Goal: Task Accomplishment & Management: Use online tool/utility

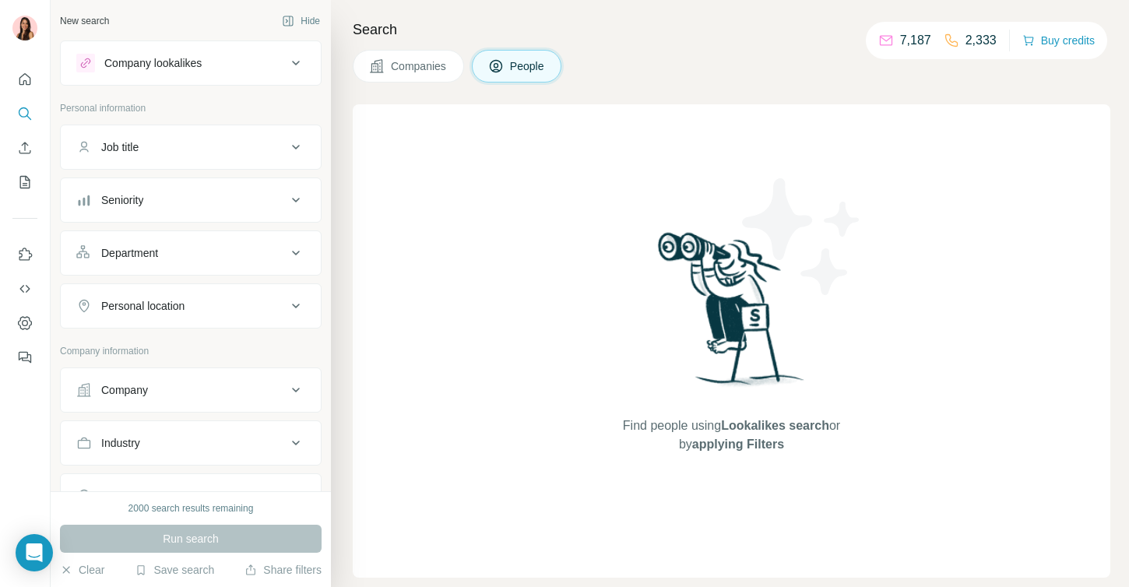
click at [172, 266] on button "Department" at bounding box center [191, 252] width 260 height 37
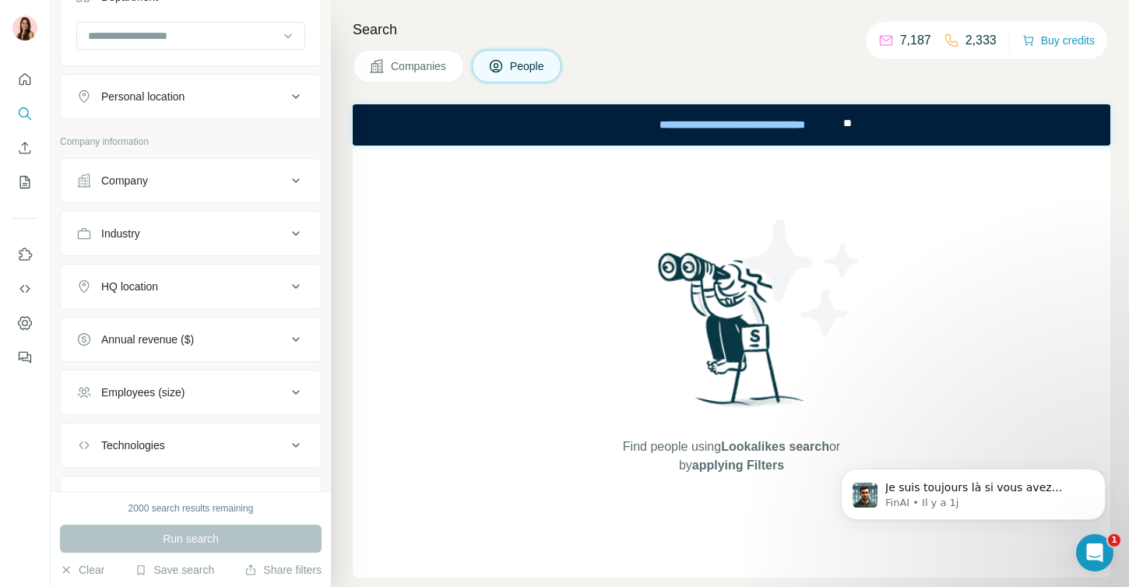
scroll to position [264, 0]
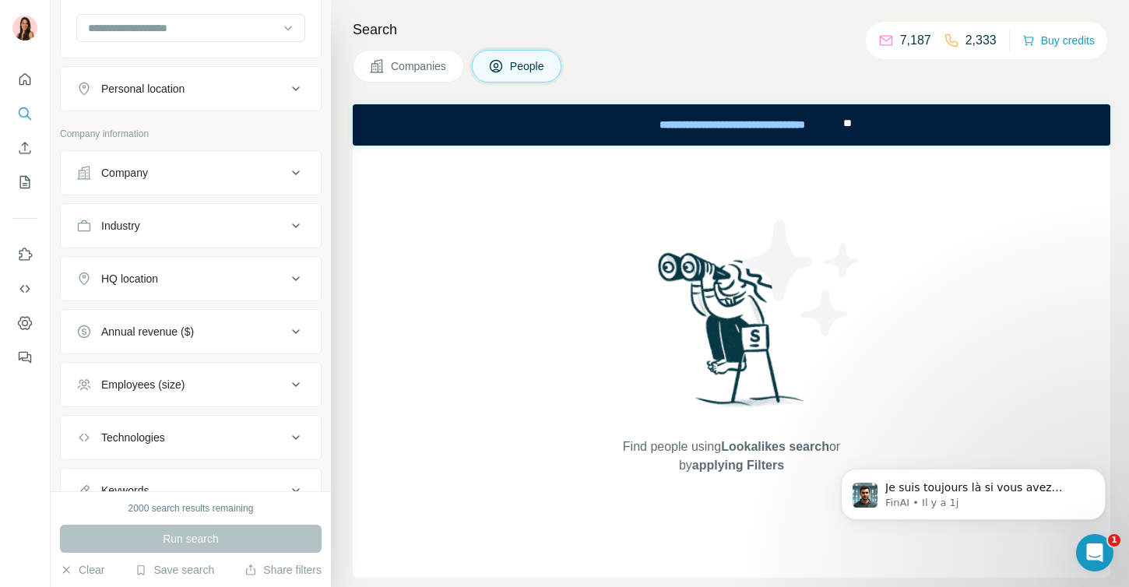
click at [205, 229] on div "Industry" at bounding box center [181, 226] width 210 height 16
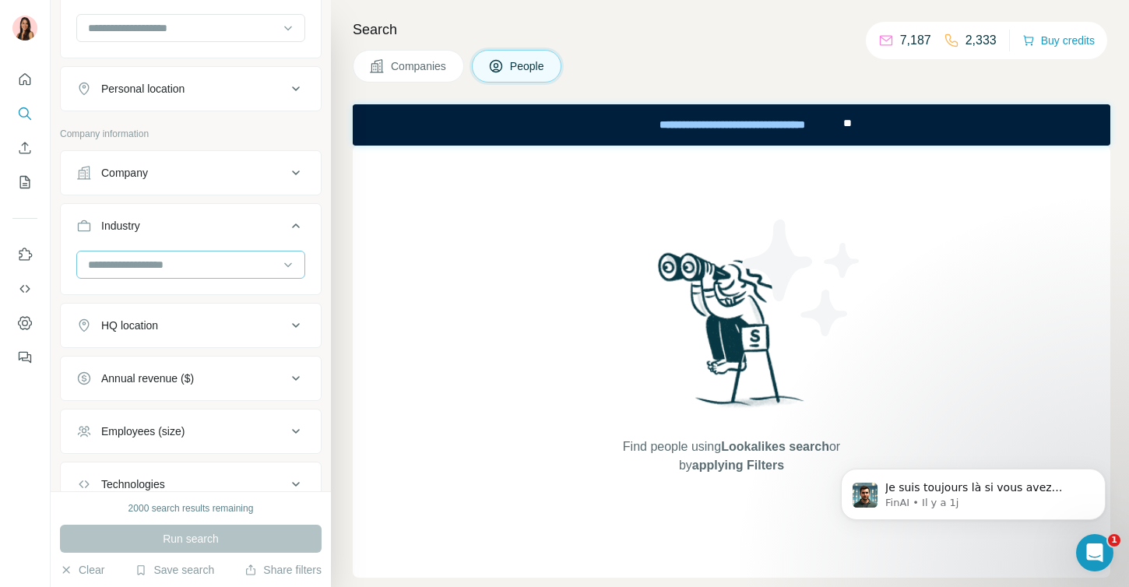
click at [178, 273] on input at bounding box center [182, 264] width 192 height 17
click at [158, 265] on input at bounding box center [182, 264] width 192 height 17
click at [145, 263] on input at bounding box center [182, 264] width 192 height 17
click at [122, 262] on input at bounding box center [182, 264] width 192 height 17
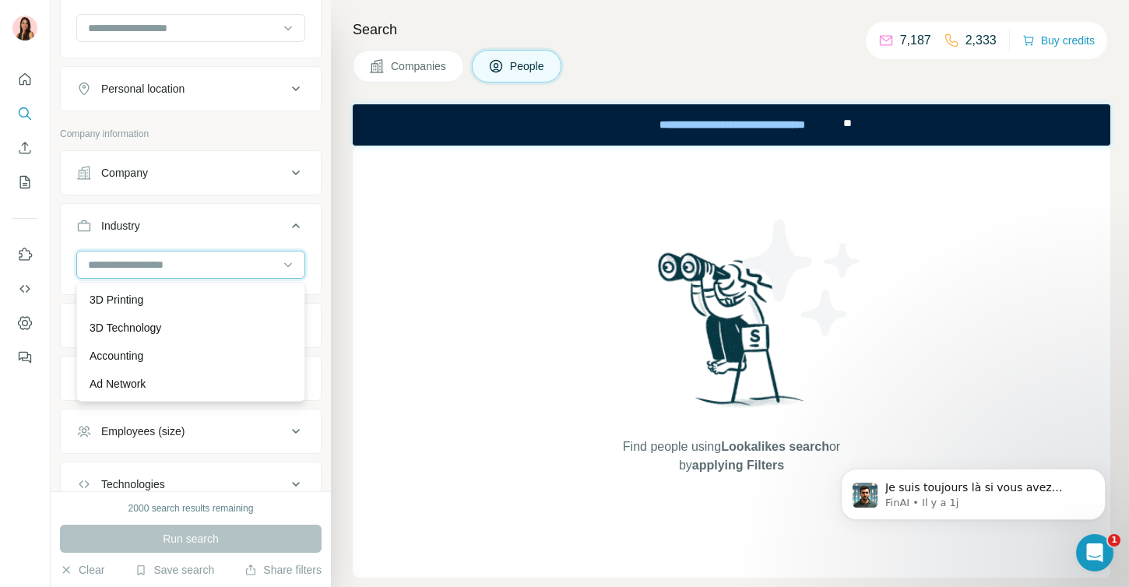
click at [122, 262] on input at bounding box center [182, 264] width 192 height 17
type input "*"
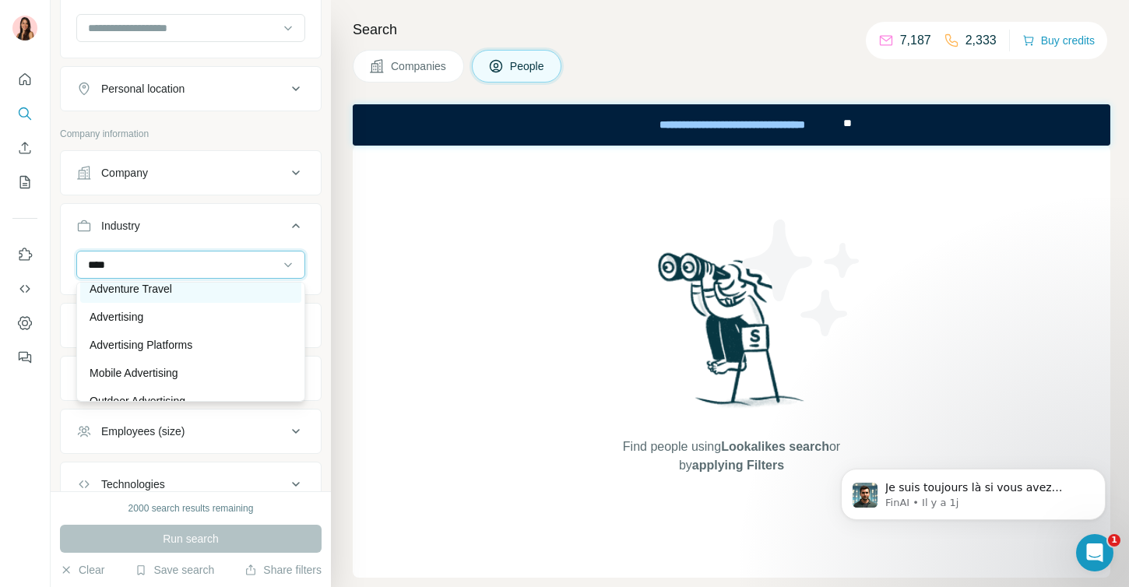
scroll to position [0, 0]
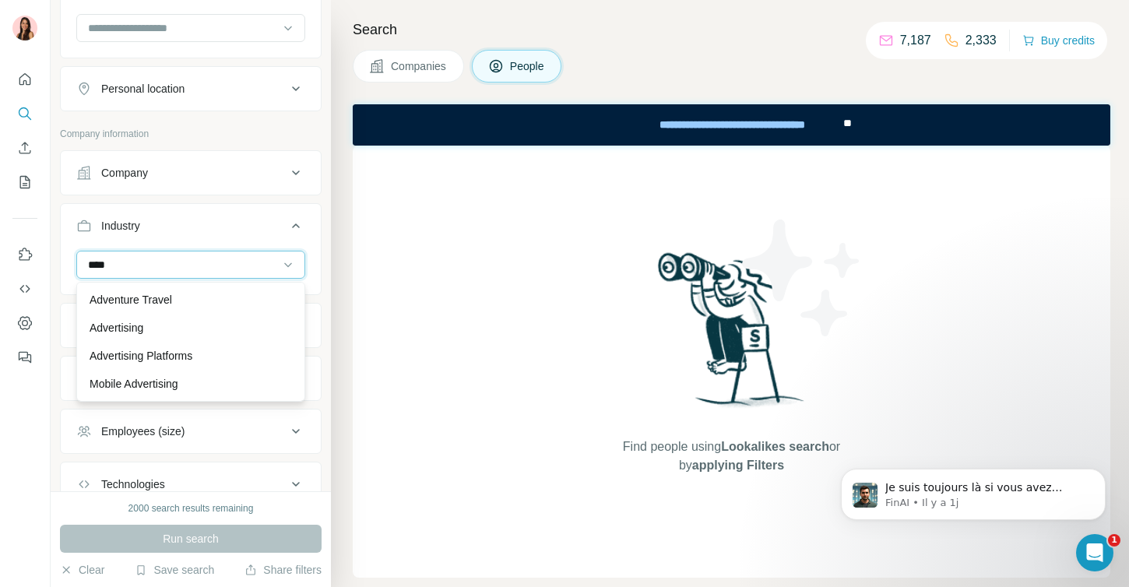
type input "****"
click at [111, 255] on div "****" at bounding box center [182, 265] width 192 height 26
click at [111, 263] on input at bounding box center [182, 264] width 192 height 17
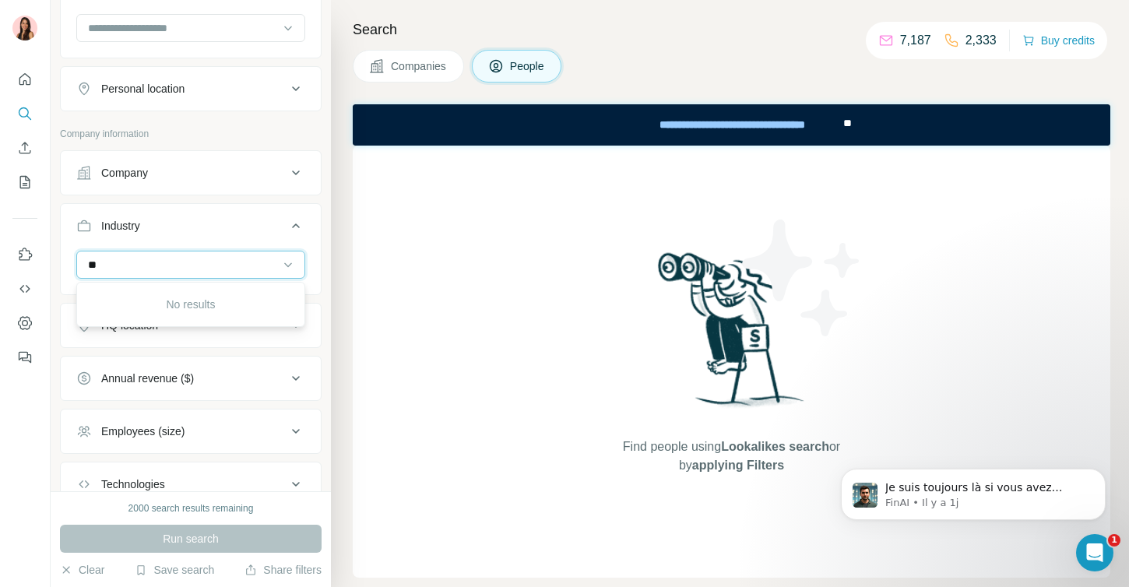
type input "*"
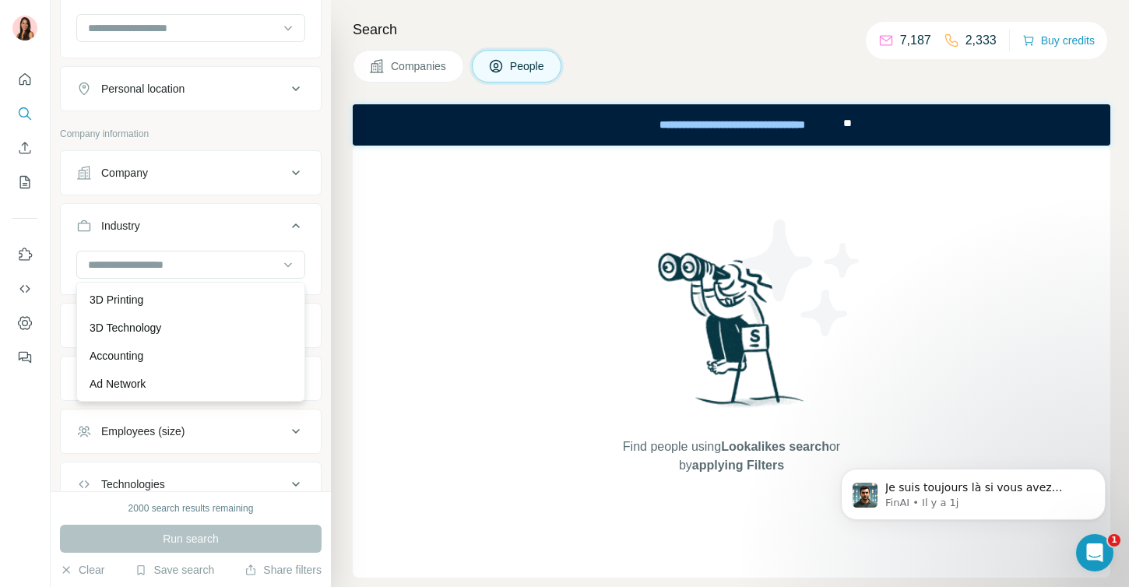
click at [173, 453] on div "Employees (size)" at bounding box center [191, 431] width 262 height 45
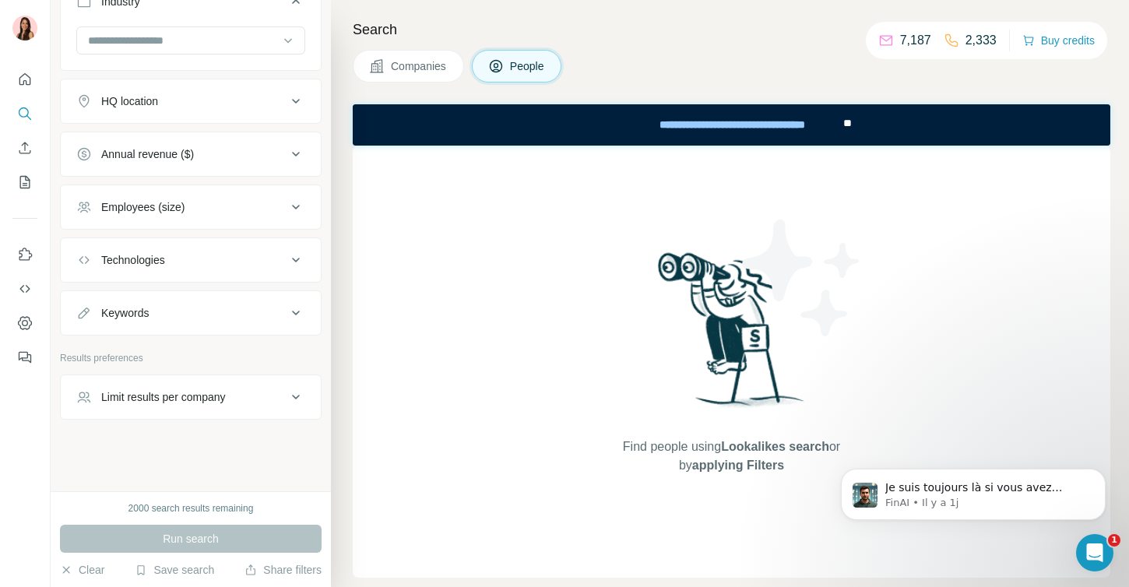
scroll to position [488, 0]
click at [173, 331] on button "Keywords" at bounding box center [191, 313] width 260 height 37
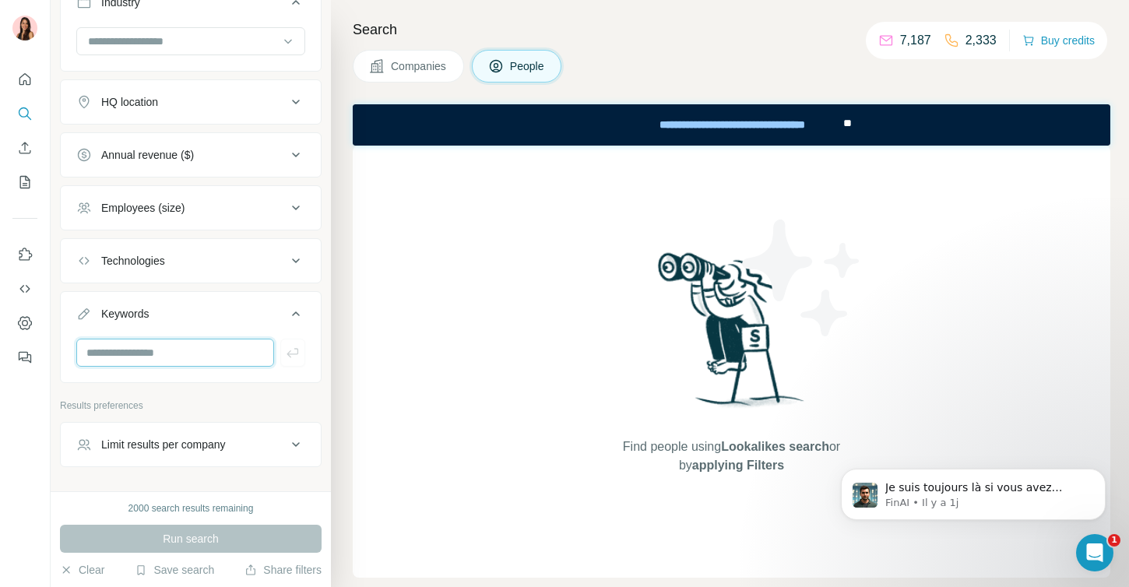
click at [157, 355] on input "text" at bounding box center [175, 353] width 198 height 28
type input "**********"
click at [164, 45] on input at bounding box center [182, 41] width 192 height 17
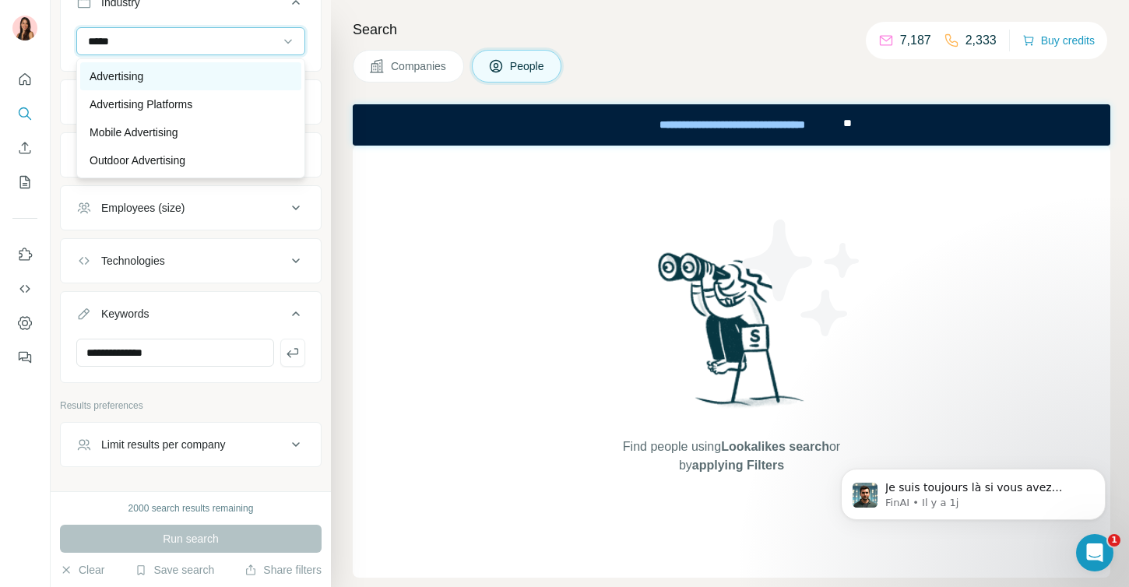
type input "*****"
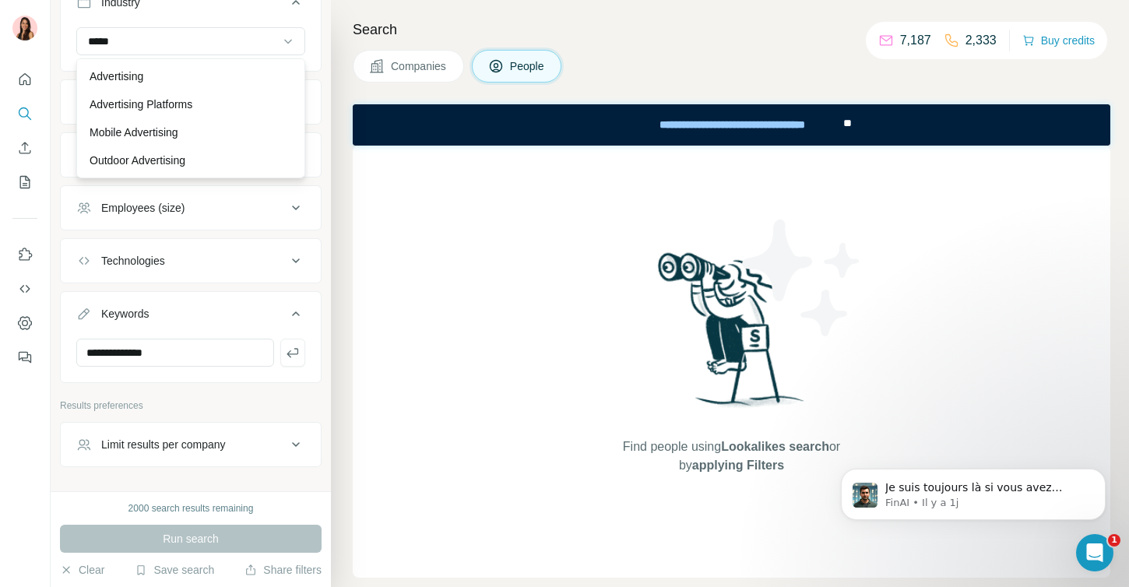
click at [161, 79] on div "Advertising" at bounding box center [191, 77] width 203 height 16
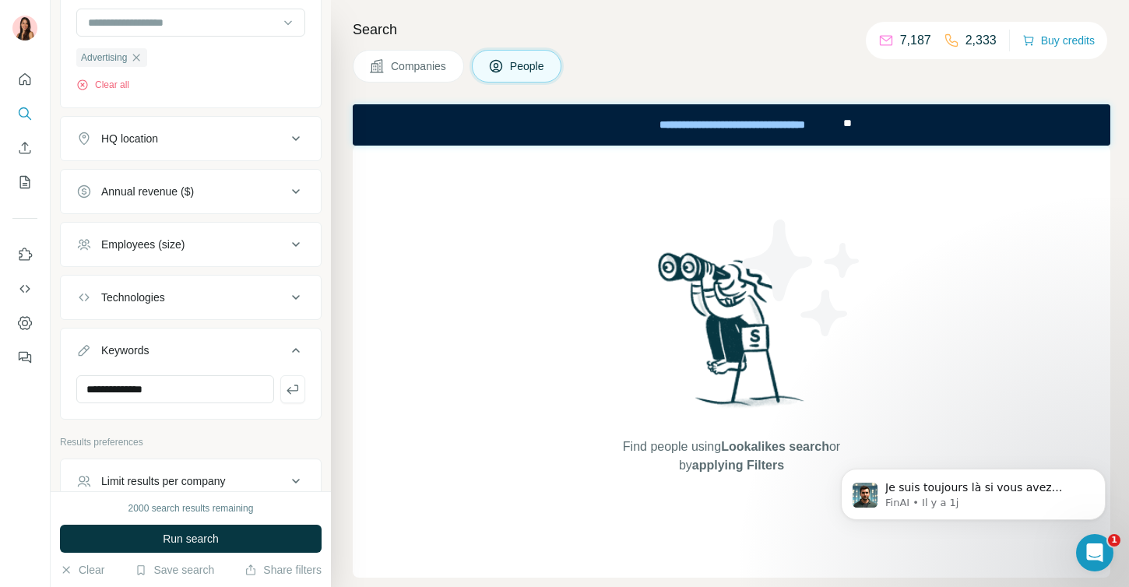
scroll to position [511, 0]
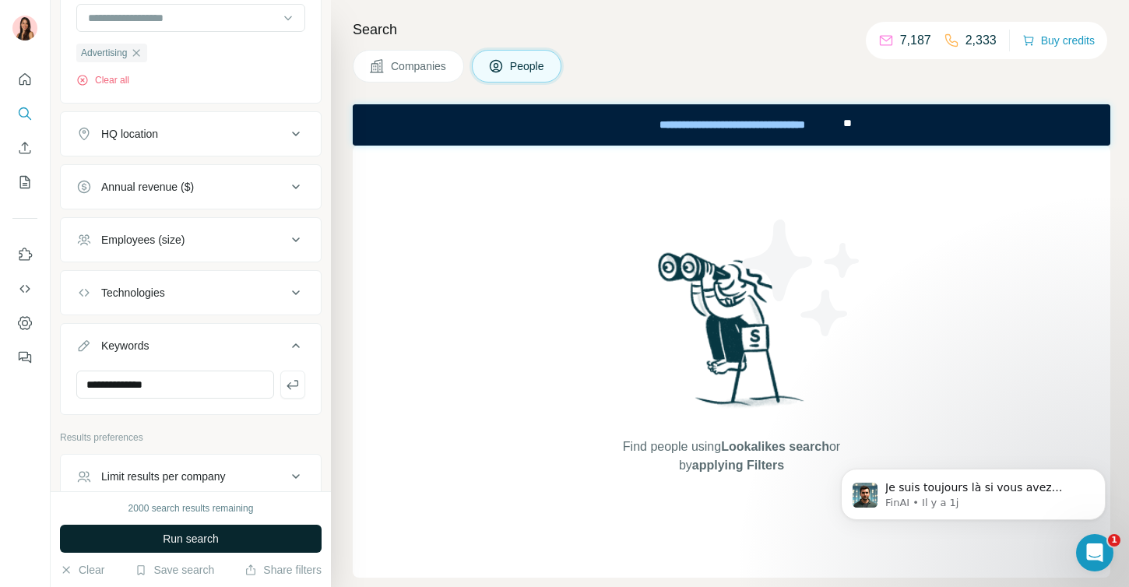
click at [169, 535] on span "Run search" at bounding box center [191, 539] width 56 height 16
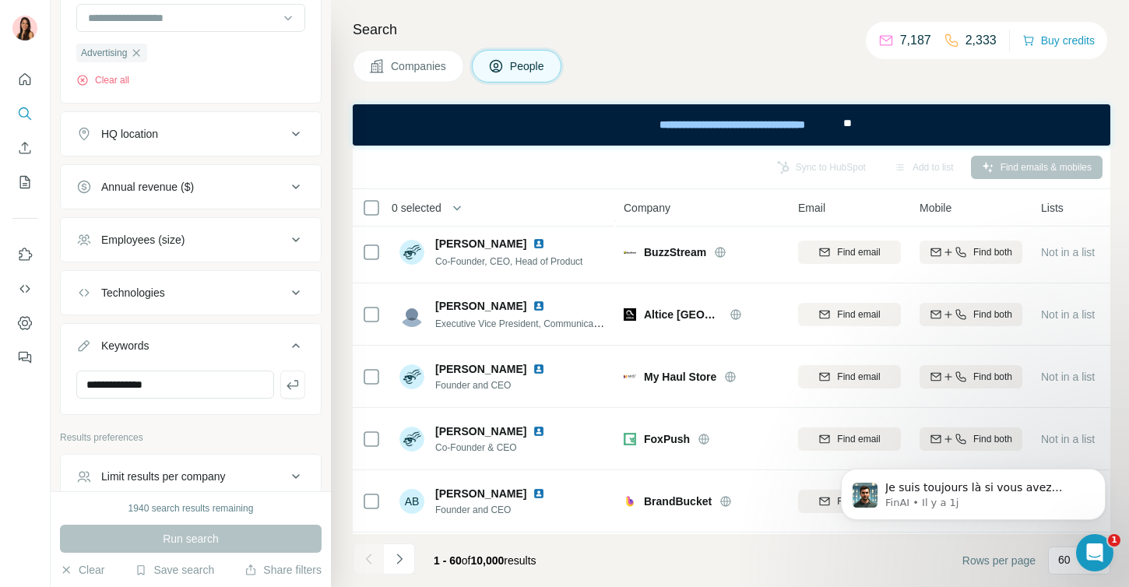
scroll to position [198, 0]
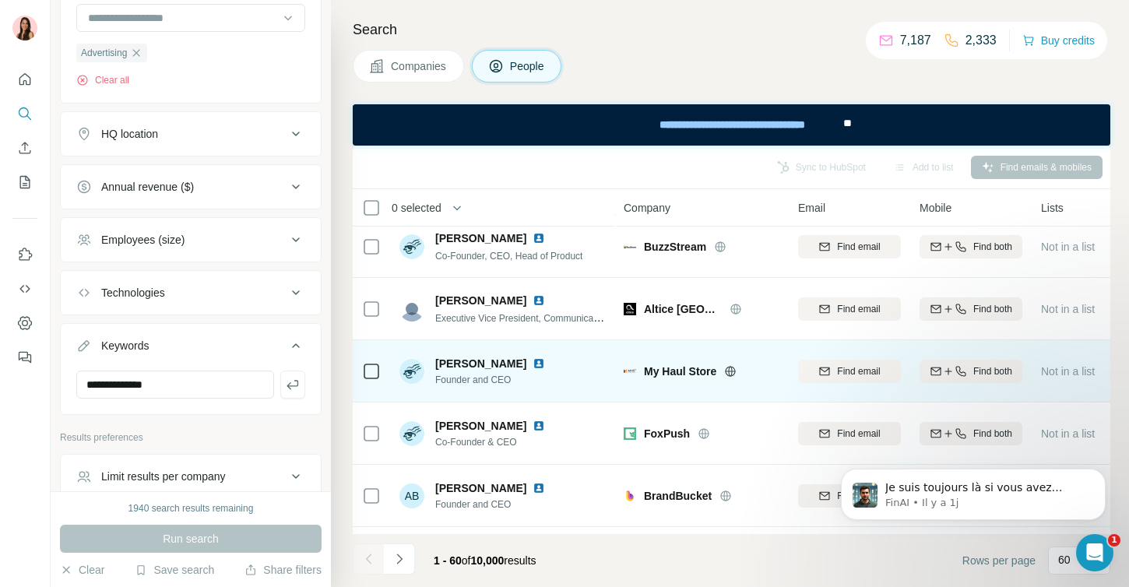
click at [686, 368] on span "My Haul Store" at bounding box center [680, 372] width 72 height 16
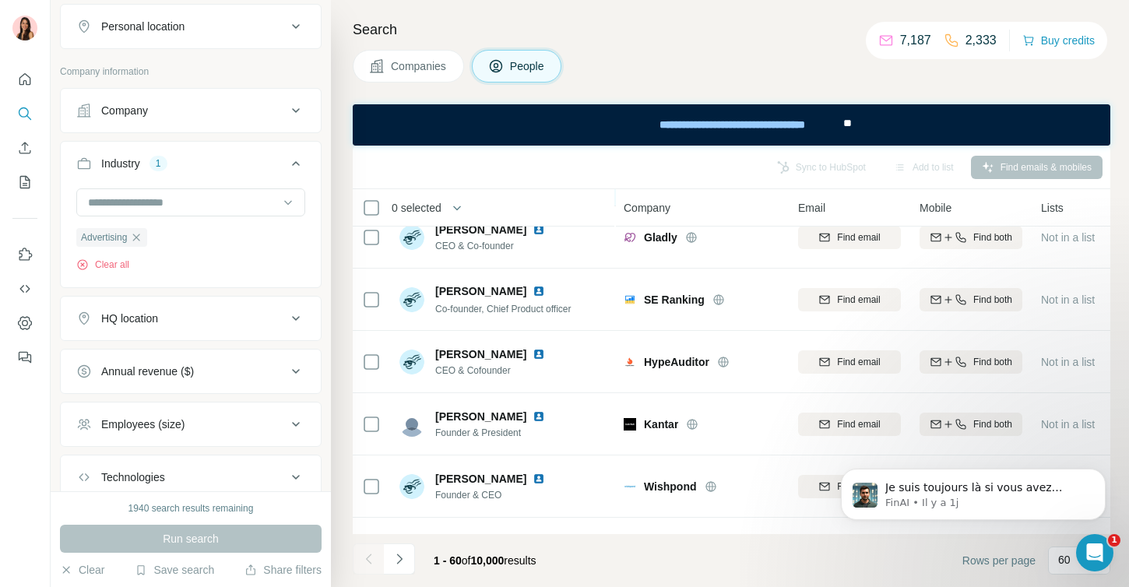
scroll to position [583, 0]
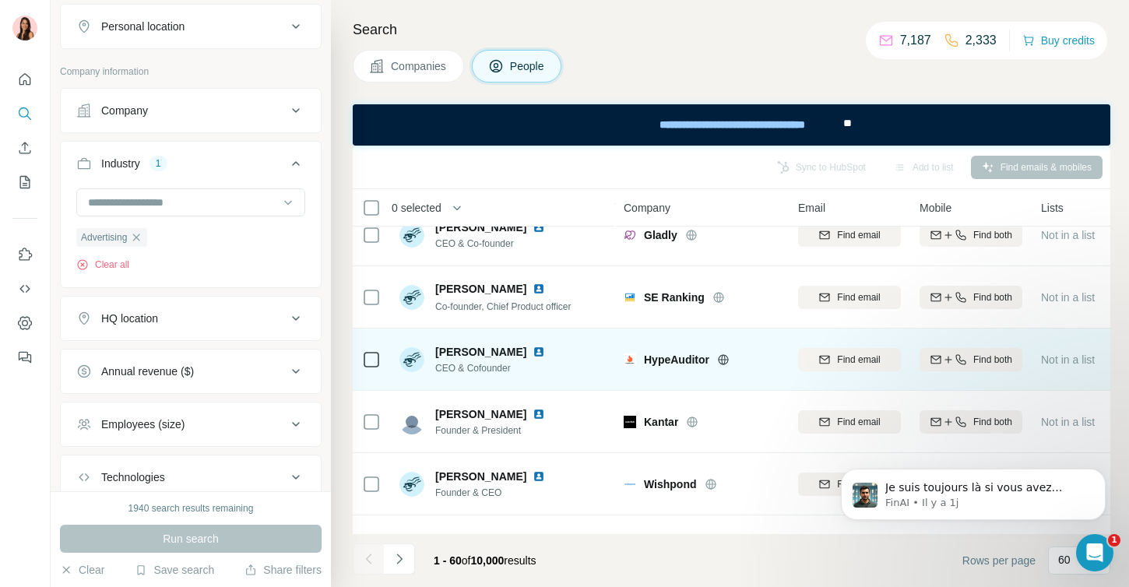
click at [725, 363] on icon at bounding box center [723, 359] width 4 height 10
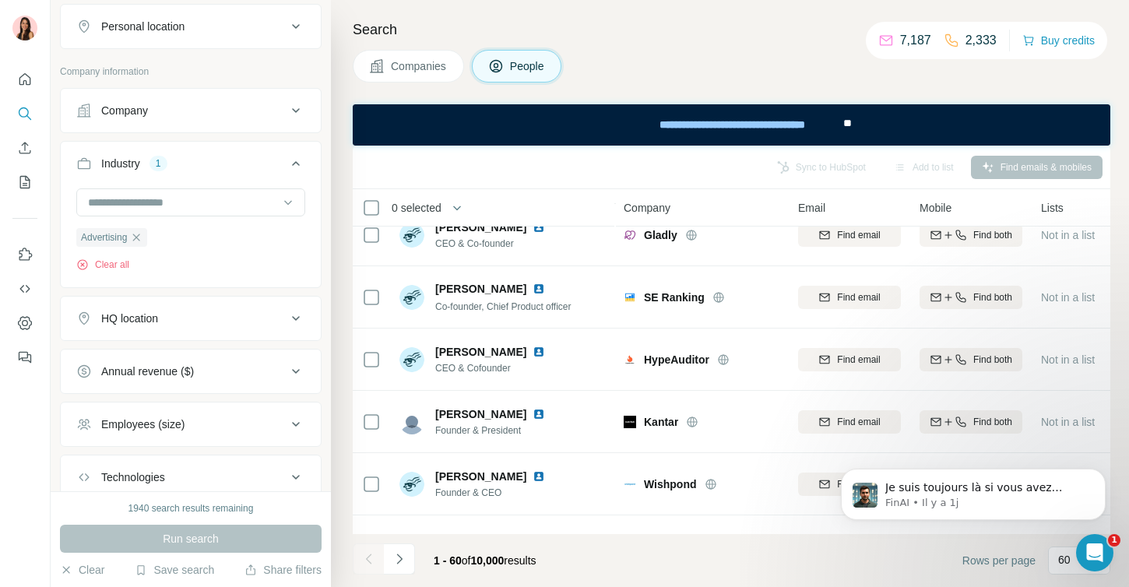
scroll to position [590, 0]
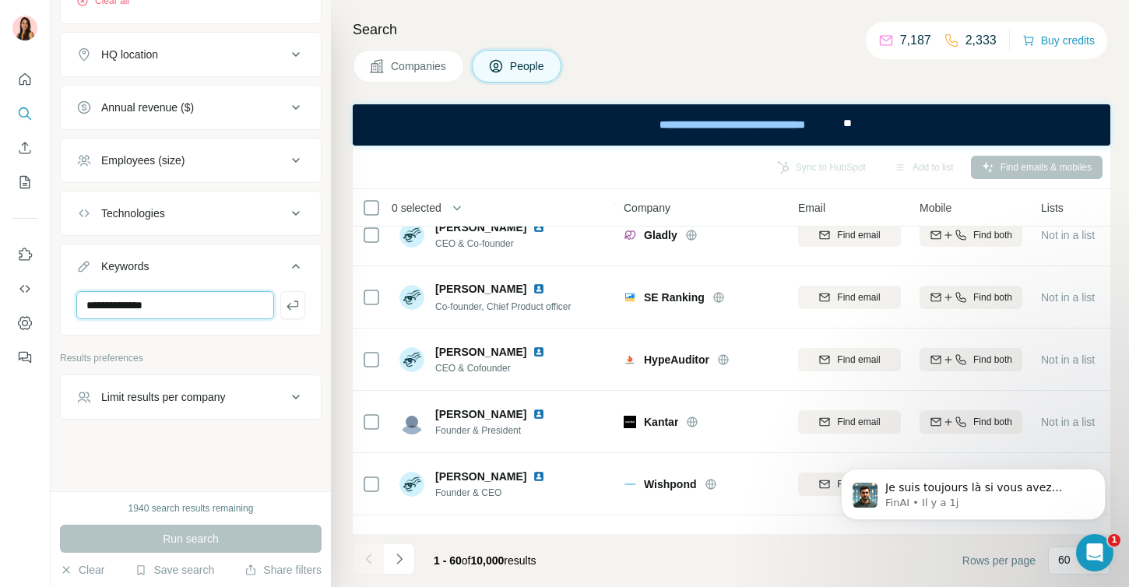
click at [227, 308] on input "**********" at bounding box center [175, 305] width 198 height 28
type input "**********"
click at [297, 306] on icon "button" at bounding box center [293, 306] width 16 height 16
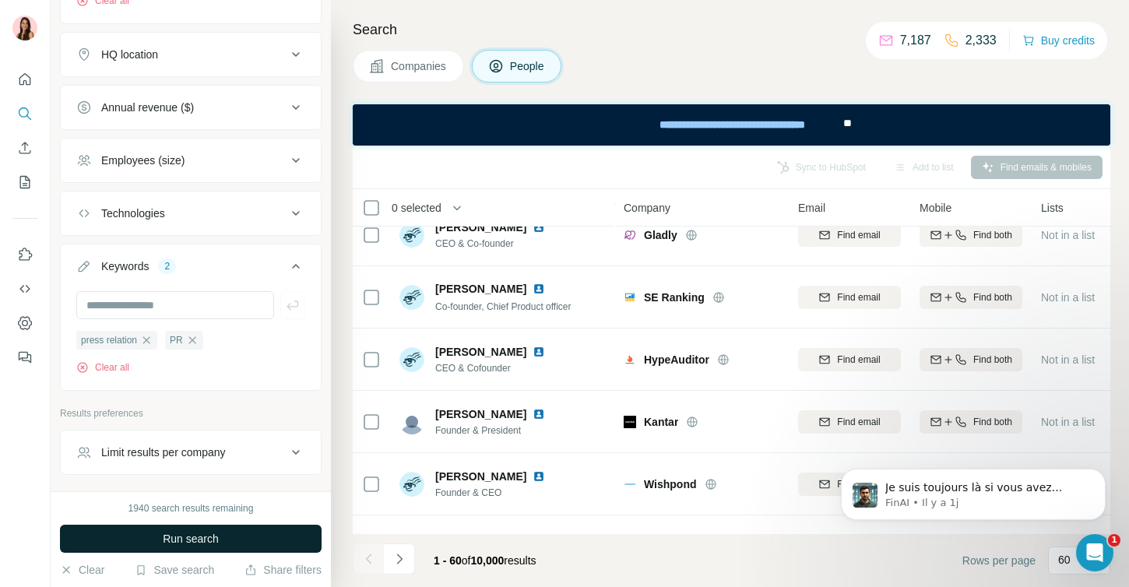
click at [191, 537] on span "Run search" at bounding box center [191, 539] width 56 height 16
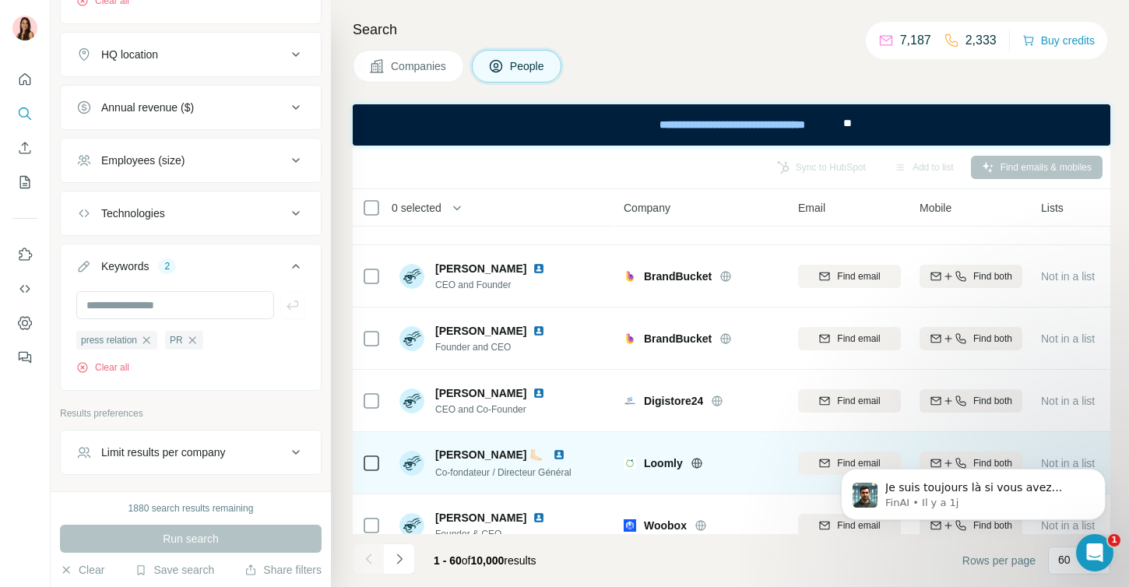
scroll to position [3431, 0]
